Goal: Task Accomplishment & Management: Manage account settings

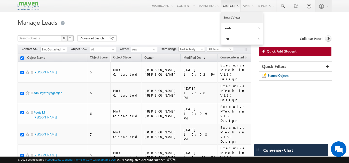
click at [229, 19] on link "Smart Views" at bounding box center [241, 17] width 41 height 11
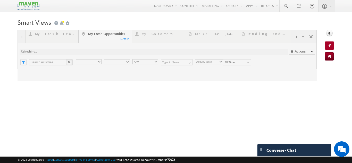
type input "Current User"
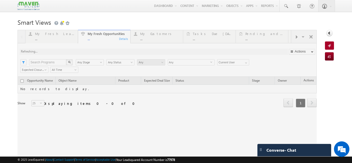
click at [52, 38] on div at bounding box center [168, 96] width 300 height 132
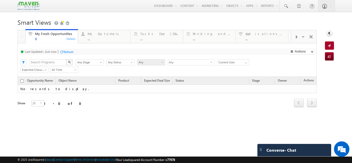
click at [70, 52] on div "Refresh" at bounding box center [68, 52] width 10 height 4
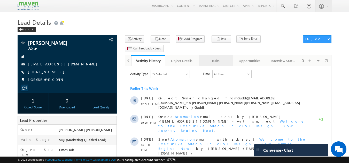
click at [216, 58] on div "Tasks" at bounding box center [215, 61] width 25 height 6
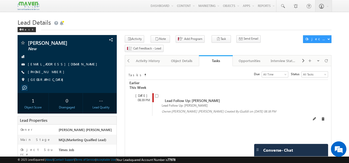
click at [158, 94] on input "checkbox" at bounding box center [156, 95] width 3 height 3
checkbox input "false"
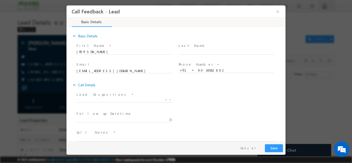
click at [122, 102] on span "Prospect Interested Re-enquired Invalid Number Not Contacted Not Interested In …" at bounding box center [127, 101] width 100 height 6
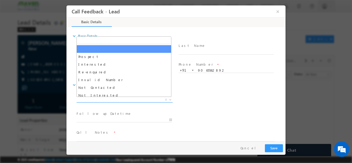
click at [122, 102] on span "Prospect Interested Re-enquired Invalid Number Not Contacted Not Interested In …" at bounding box center [127, 101] width 100 height 6
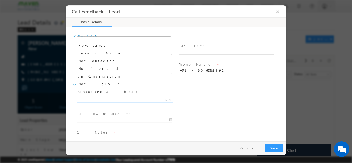
scroll to position [27, 0]
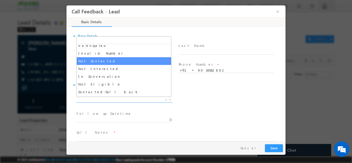
select select "Not Contacted"
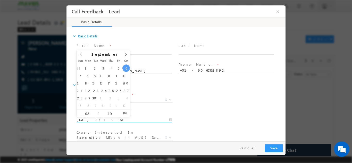
click at [123, 120] on input "06/09/2025 2:19 PM" at bounding box center [124, 119] width 95 height 5
type input "08/09/2025 2:19 PM"
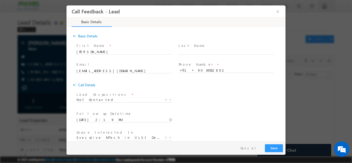
click at [220, 109] on div "Lead Dispositions * Prospect Interested Re-enquired Invalid Number Not Contacte…" at bounding box center [181, 100] width 210 height 19
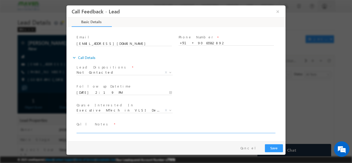
click at [174, 131] on textarea at bounding box center [176, 130] width 198 height 6
type textarea "DNP"
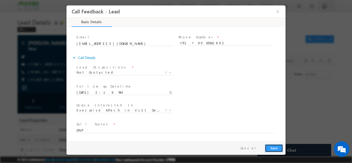
click at [274, 146] on button "Save" at bounding box center [274, 148] width 18 height 8
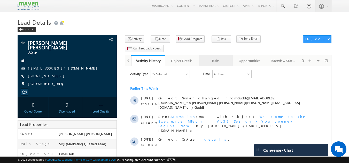
click at [219, 58] on div "Tasks" at bounding box center [215, 61] width 25 height 6
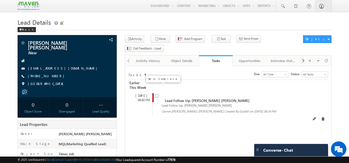
click at [158, 94] on input "checkbox" at bounding box center [156, 95] width 3 height 3
checkbox input "false"
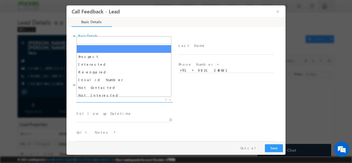
click at [131, 101] on span "X" at bounding box center [125, 99] width 96 height 5
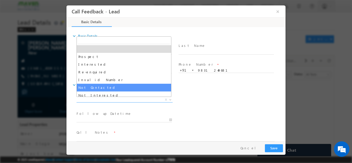
select select "Not Contacted"
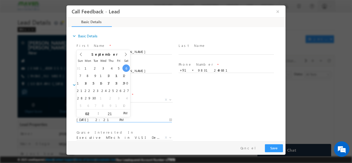
click at [111, 118] on input "06/09/2025 2:21 PM" at bounding box center [124, 119] width 95 height 5
type input "08/09/2025 2:21 PM"
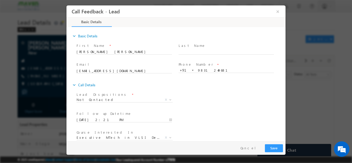
click at [217, 132] on div "Course Interested In * Executive M.Tech in VLSI Design Advanced VLSI Design & V…" at bounding box center [181, 138] width 210 height 19
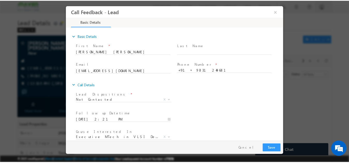
scroll to position [27, 0]
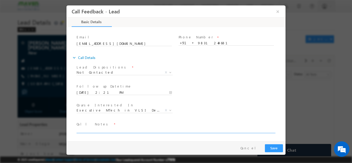
click at [198, 131] on textarea at bounding box center [176, 130] width 198 height 6
type textarea "DNP"
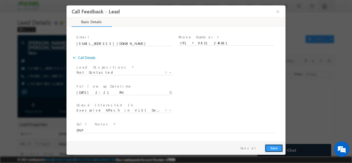
click at [275, 148] on button "Save" at bounding box center [274, 148] width 18 height 8
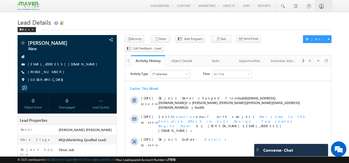
click at [210, 58] on div "Tasks" at bounding box center [215, 61] width 25 height 6
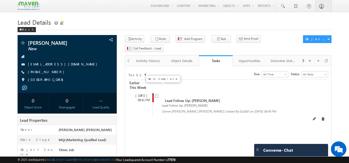
click at [157, 94] on input "checkbox" at bounding box center [156, 95] width 3 height 3
checkbox input "false"
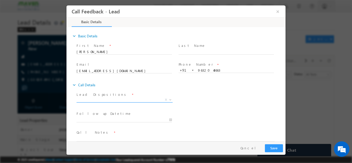
drag, startPoint x: 135, startPoint y: 97, endPoint x: 106, endPoint y: 101, distance: 30.0
click at [106, 101] on span "X" at bounding box center [125, 99] width 96 height 5
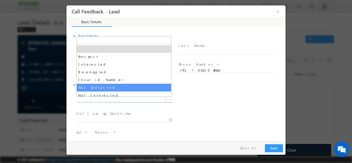
select select "Not Contacted"
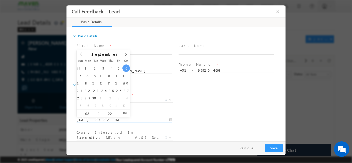
click at [95, 122] on input "06/09/2025 2:22 PM" at bounding box center [124, 119] width 95 height 5
type input "08/09/2025 2:22 PM"
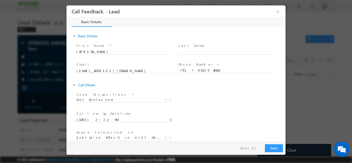
click at [173, 96] on div "Lead Dispositions * Prospect Interested Re-enquired Invalid Number Not Contacte…" at bounding box center [127, 98] width 100 height 12
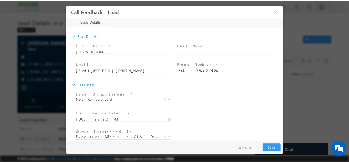
scroll to position [27, 0]
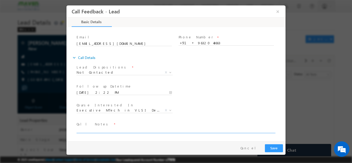
click at [131, 131] on textarea at bounding box center [176, 130] width 198 height 6
type textarea "DNP"
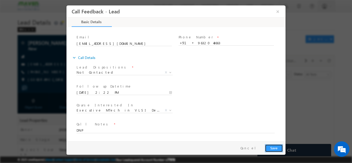
click at [270, 150] on button "Save" at bounding box center [274, 148] width 18 height 8
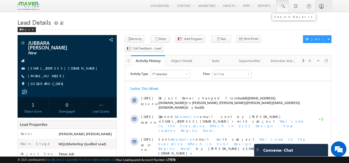
click at [285, 6] on link at bounding box center [282, 6] width 12 height 12
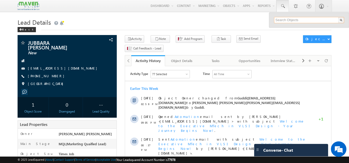
click at [279, 18] on input "text" at bounding box center [309, 20] width 70 height 6
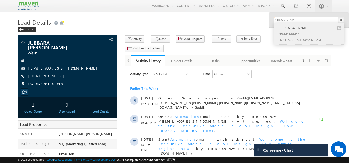
type input "9065562892"
click at [300, 39] on div "sanjanasingh0596@gmail.com" at bounding box center [310, 40] width 69 height 6
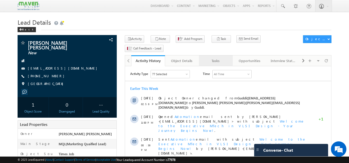
click at [220, 56] on link "Tasks" at bounding box center [216, 60] width 34 height 11
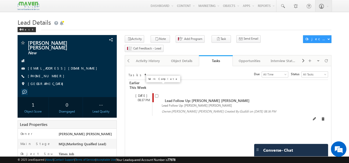
click at [155, 94] on input "checkbox" at bounding box center [156, 95] width 3 height 3
checkbox input "false"
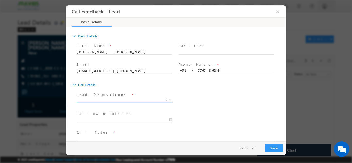
click at [118, 100] on span "X" at bounding box center [125, 99] width 96 height 5
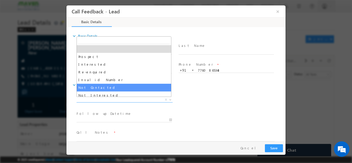
select select "Not Contacted"
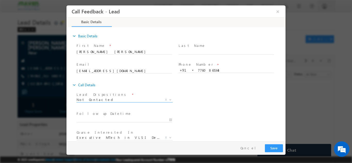
scroll to position [27, 0]
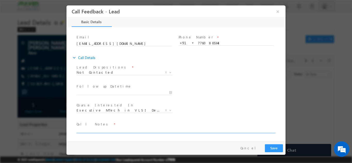
click at [112, 129] on textarea at bounding box center [176, 130] width 198 height 6
type textarea "DNP"
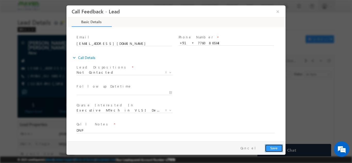
click at [274, 149] on button "Save" at bounding box center [274, 148] width 18 height 8
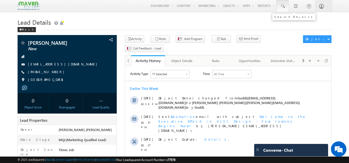
click at [280, 6] on span at bounding box center [282, 6] width 5 height 5
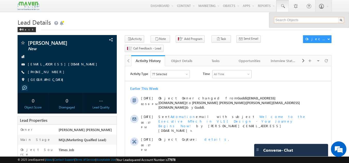
click at [281, 21] on input "text" at bounding box center [309, 20] width 70 height 6
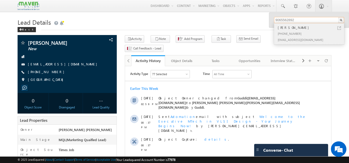
type input "9065562892"
click at [289, 35] on div "[PHONE_NUMBER]" at bounding box center [310, 33] width 69 height 6
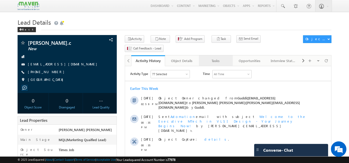
click at [214, 56] on link "Tasks" at bounding box center [216, 60] width 34 height 11
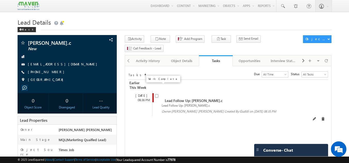
click at [157, 94] on input "checkbox" at bounding box center [156, 95] width 3 height 3
checkbox input "false"
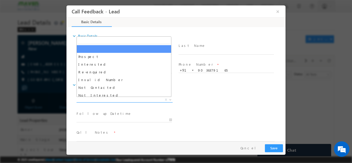
click at [141, 99] on span "X" at bounding box center [125, 99] width 96 height 5
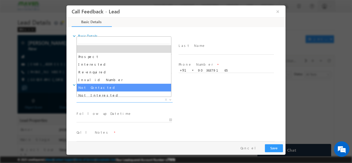
select select "Not Contacted"
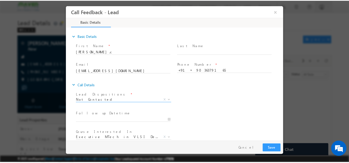
scroll to position [27, 0]
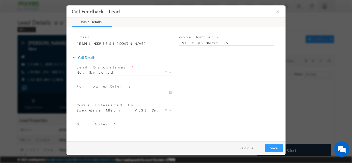
click at [110, 129] on textarea at bounding box center [176, 130] width 198 height 6
type textarea "DNP"
click at [270, 150] on button "Save" at bounding box center [274, 148] width 18 height 8
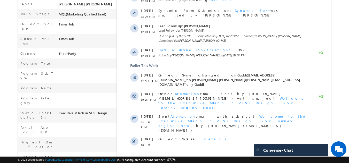
scroll to position [143, 0]
